Goal: Information Seeking & Learning: Learn about a topic

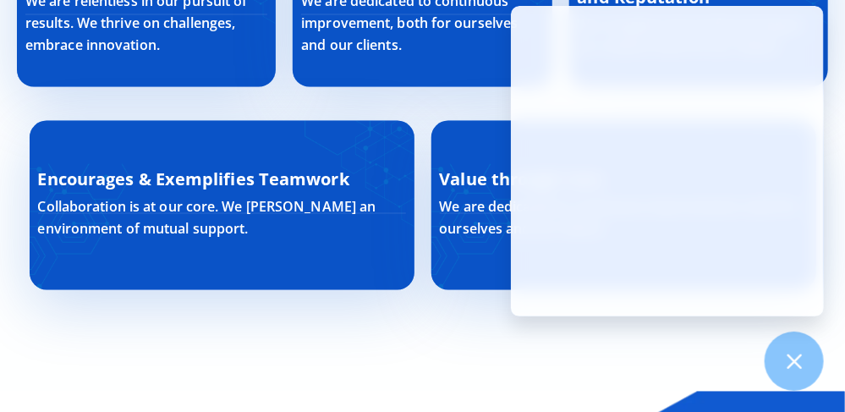
scroll to position [4906, 0]
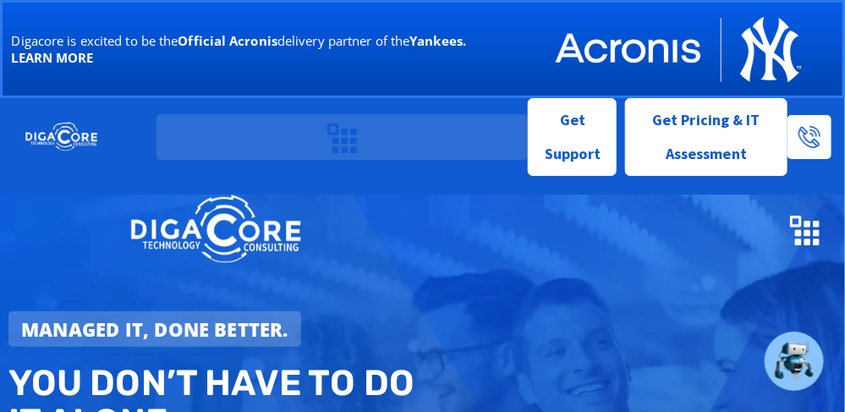
scroll to position [85, 0]
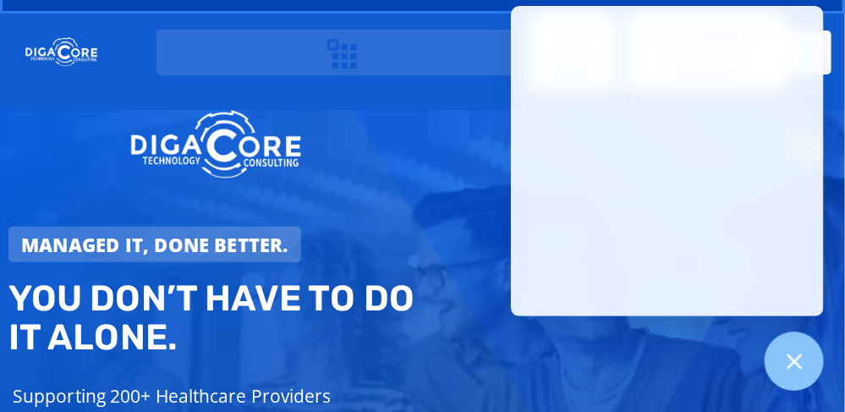
click at [96, 337] on h2 "You don’t have to do IT alone." at bounding box center [218, 318] width 421 height 78
drag, startPoint x: 480, startPoint y: 398, endPoint x: 480, endPoint y: 410, distance: 12.7
click at [480, 410] on div "Managed IT, done better. You don’t have to do IT alone. Supporting 200+ Healthc…" at bounding box center [422, 361] width 845 height 502
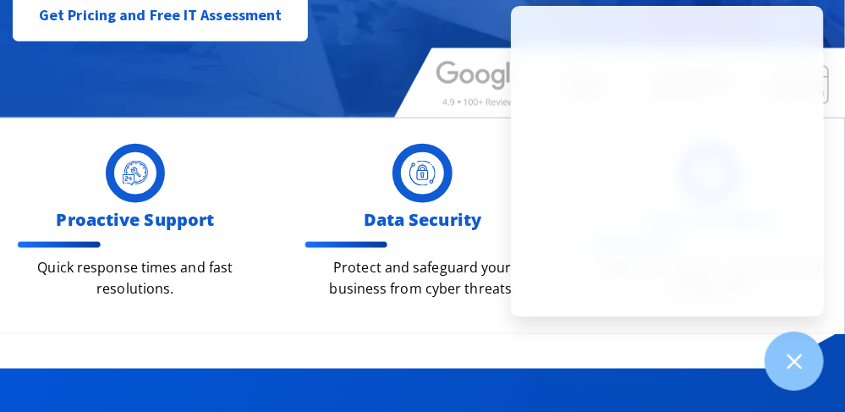
scroll to position [592, 0]
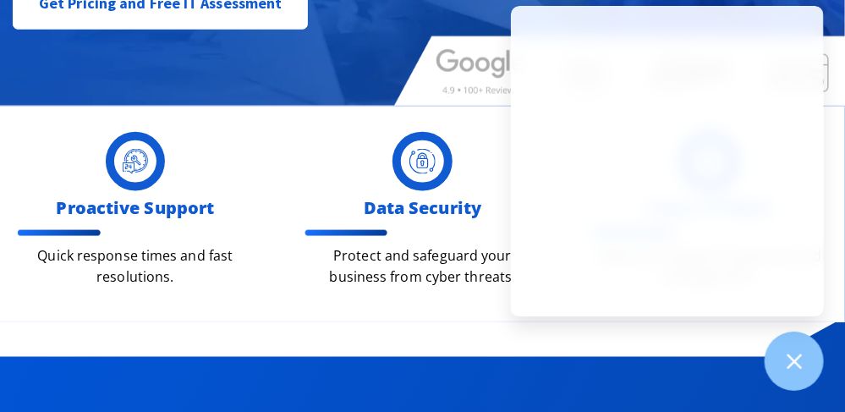
click at [137, 191] on div "Proactive Support Quick response times and fast resolutions." at bounding box center [135, 244] width 237 height 106
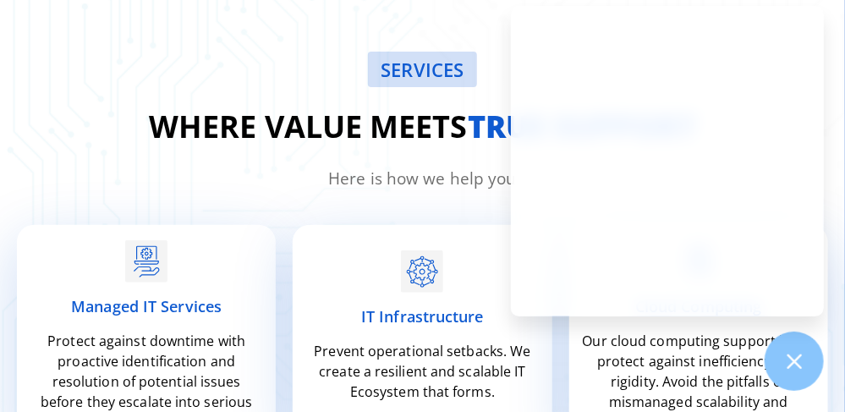
scroll to position [2199, 0]
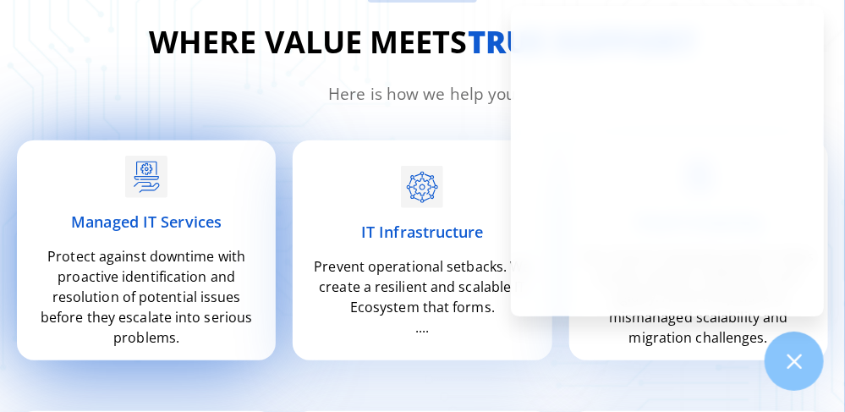
click at [172, 257] on p "Protect against downtime with proactive identification and resolution of potent…" at bounding box center [146, 296] width 233 height 101
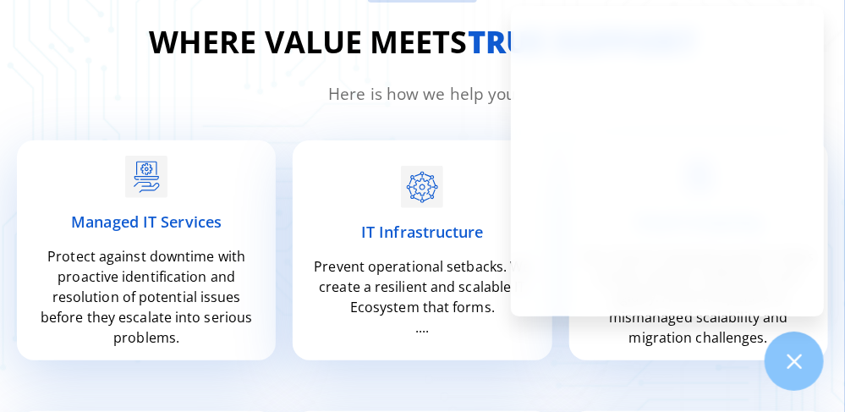
click at [117, 75] on div "SERVICES Where value meets true support Here is how we help you Managed IT Serv…" at bounding box center [422, 360] width 845 height 957
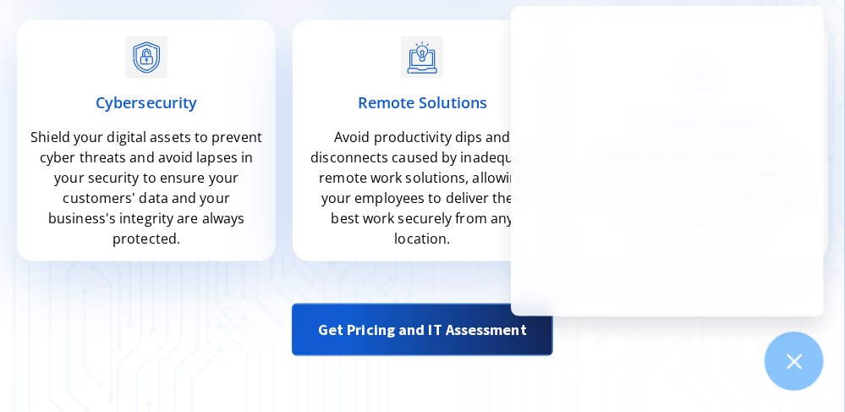
scroll to position [2622, 0]
